Goal: Task Accomplishment & Management: Complete application form

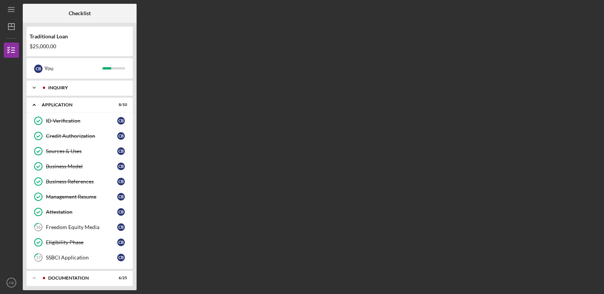
click at [117, 86] on div "Inquiry" at bounding box center [85, 87] width 75 height 5
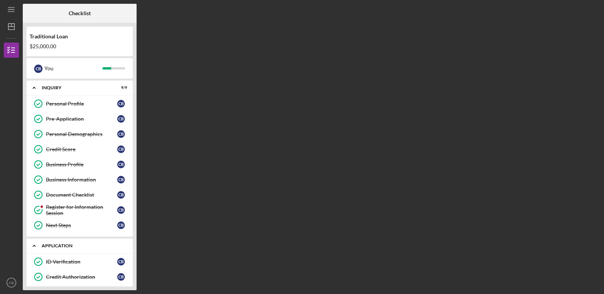
click at [61, 243] on div "Application" at bounding box center [83, 245] width 82 height 5
click at [70, 263] on div "Documentation" at bounding box center [85, 262] width 75 height 5
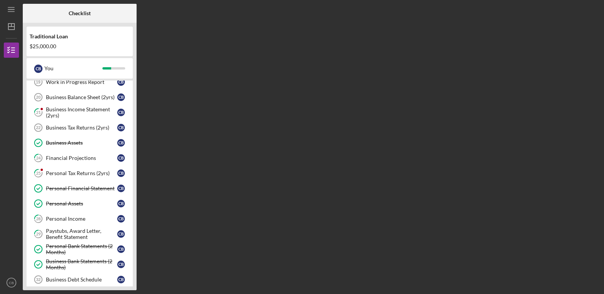
scroll to position [212, 0]
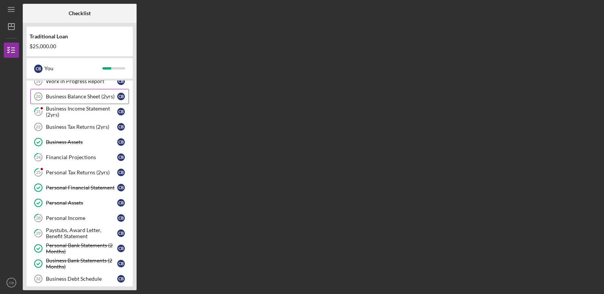
click at [61, 94] on div "Business Balance Sheet (2yrs)" at bounding box center [81, 96] width 71 height 6
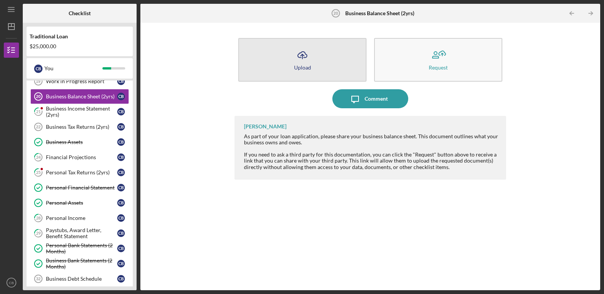
click at [318, 69] on button "Icon/Upload Upload" at bounding box center [302, 60] width 128 height 44
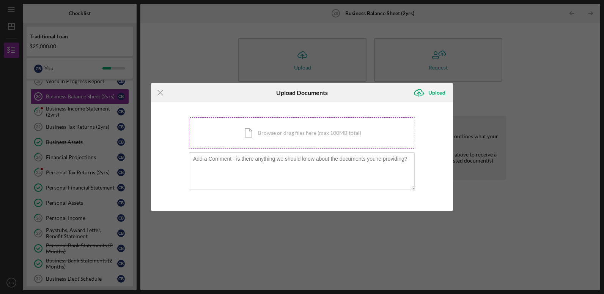
click at [286, 132] on div "Icon/Document Browse or drag files here (max 100MB total) Tap to choose files o…" at bounding box center [302, 132] width 226 height 31
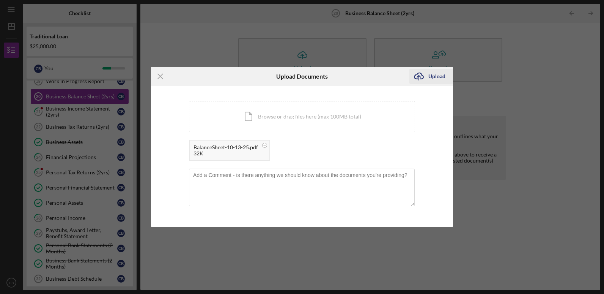
click at [439, 77] on div "Upload" at bounding box center [436, 76] width 17 height 15
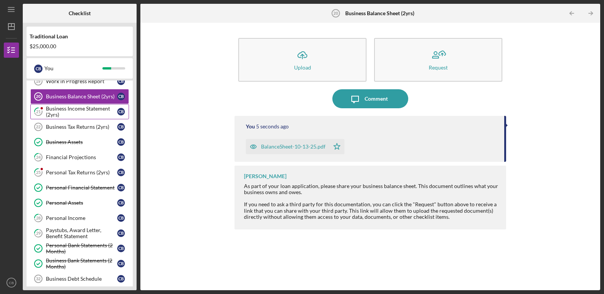
click at [106, 111] on div "Business Income Statement (2yrs)" at bounding box center [81, 111] width 71 height 12
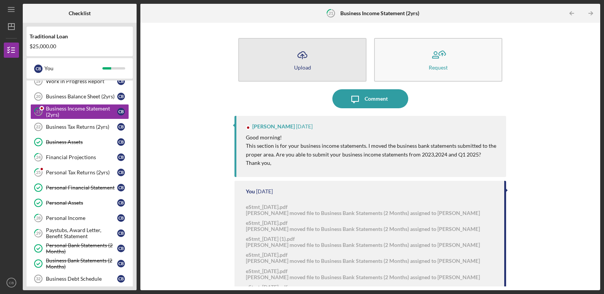
click at [295, 64] on button "Icon/Upload Upload" at bounding box center [302, 60] width 128 height 44
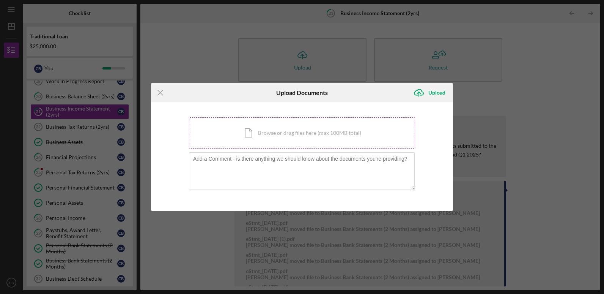
click at [256, 134] on div "Icon/Document Browse or drag files here (max 100MB total) Tap to choose files o…" at bounding box center [302, 132] width 226 height 31
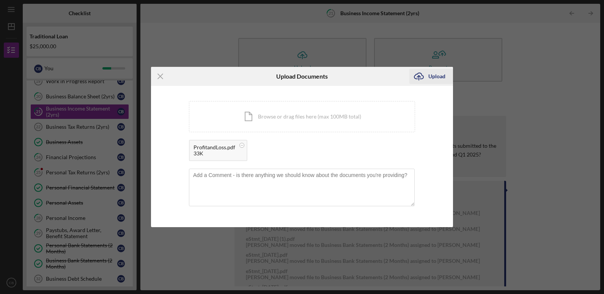
click at [437, 75] on div "Upload" at bounding box center [436, 76] width 17 height 15
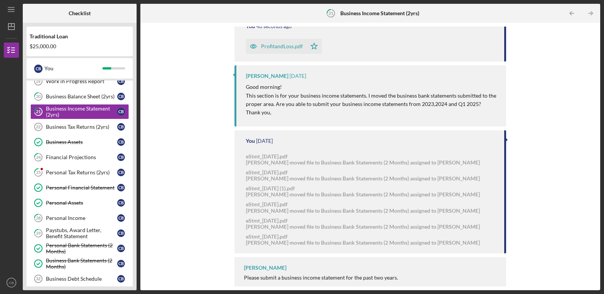
scroll to position [99, 0]
click at [166, 100] on div "Icon/Upload Upload Request Icon/Message Comment You 51 seconds ago ProfitandLos…" at bounding box center [370, 156] width 452 height 259
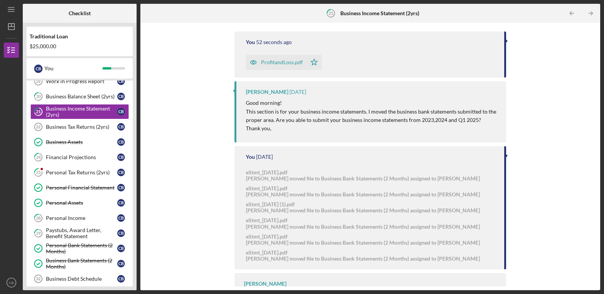
scroll to position [69, 0]
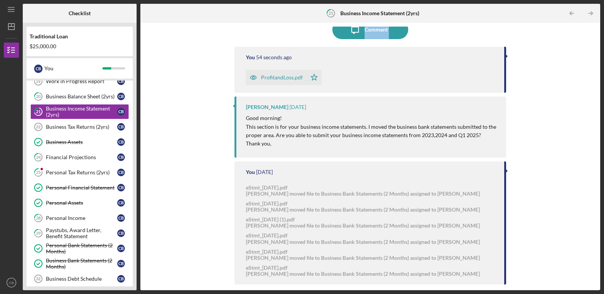
drag, startPoint x: 139, startPoint y: 57, endPoint x: 138, endPoint y: 27, distance: 29.6
click at [138, 27] on div "Checklist Traditional Loan $25,000.00 C B You Icon/Expander Inquiry 9 / 9 Perso…" at bounding box center [311, 147] width 577 height 286
drag, startPoint x: 138, startPoint y: 27, endPoint x: 112, endPoint y: 60, distance: 42.7
click at [112, 60] on div "C B You" at bounding box center [80, 68] width 106 height 20
drag, startPoint x: 134, startPoint y: 106, endPoint x: 132, endPoint y: 140, distance: 33.8
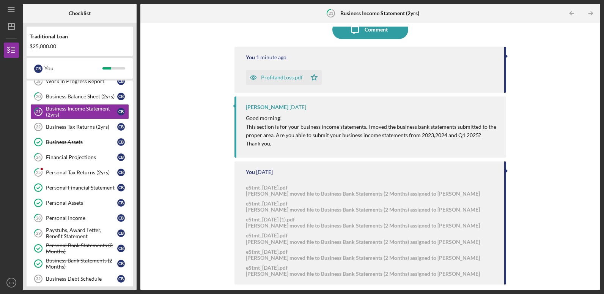
click at [132, 140] on div "Traditional Loan $25,000.00 C B You Icon/Expander Inquiry 9 / 9 Personal Profil…" at bounding box center [80, 156] width 114 height 267
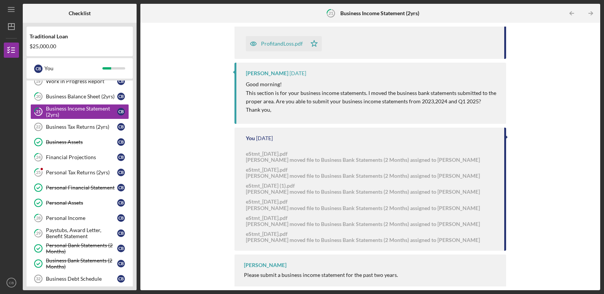
scroll to position [109, 0]
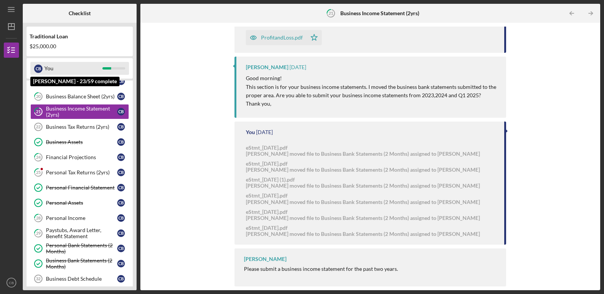
click at [124, 65] on div "C B You" at bounding box center [79, 68] width 99 height 13
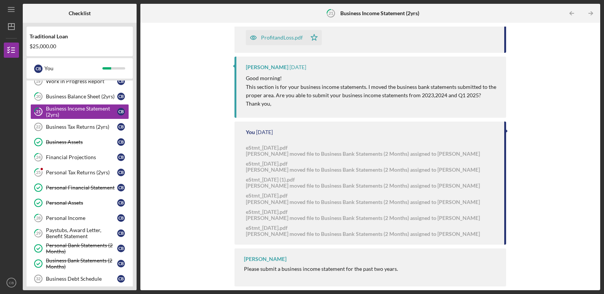
click at [137, 96] on div "Checklist Traditional Loan $25,000.00 C B You Icon/Expander Inquiry 9 / 9 Perso…" at bounding box center [311, 147] width 577 height 286
click at [109, 127] on div "Business Tax Returns (2yrs)" at bounding box center [81, 127] width 71 height 6
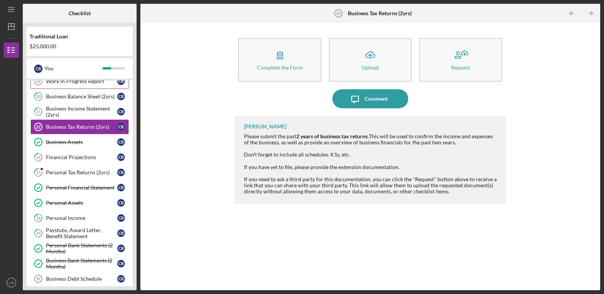
click at [107, 82] on div "Work in Progress Report" at bounding box center [81, 81] width 71 height 6
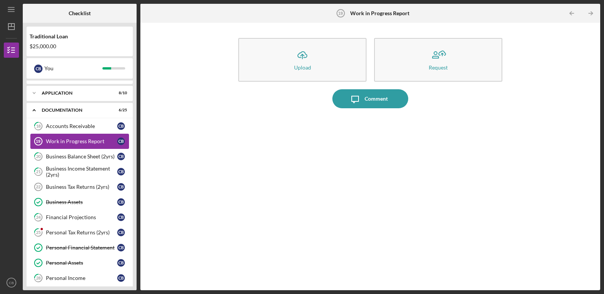
scroll to position [152, 0]
click at [107, 82] on div "Personal Profile Personal Profile C B Pre-Application Pre-Application C B Perso…" at bounding box center [80, 14] width 106 height 140
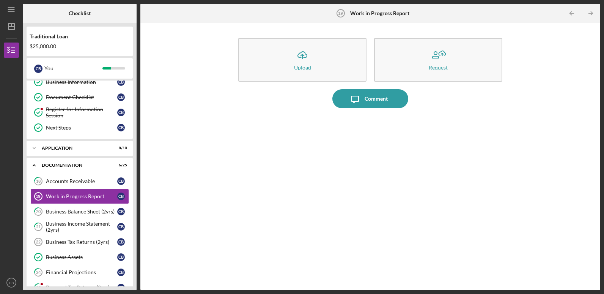
scroll to position [91, 0]
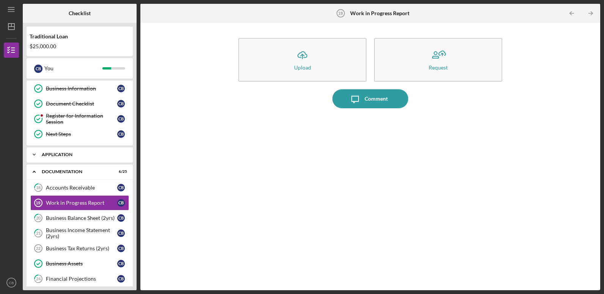
click at [70, 152] on div "Icon/Expander Application 8 / 10" at bounding box center [80, 154] width 106 height 15
